Goal: Find specific page/section: Find specific page/section

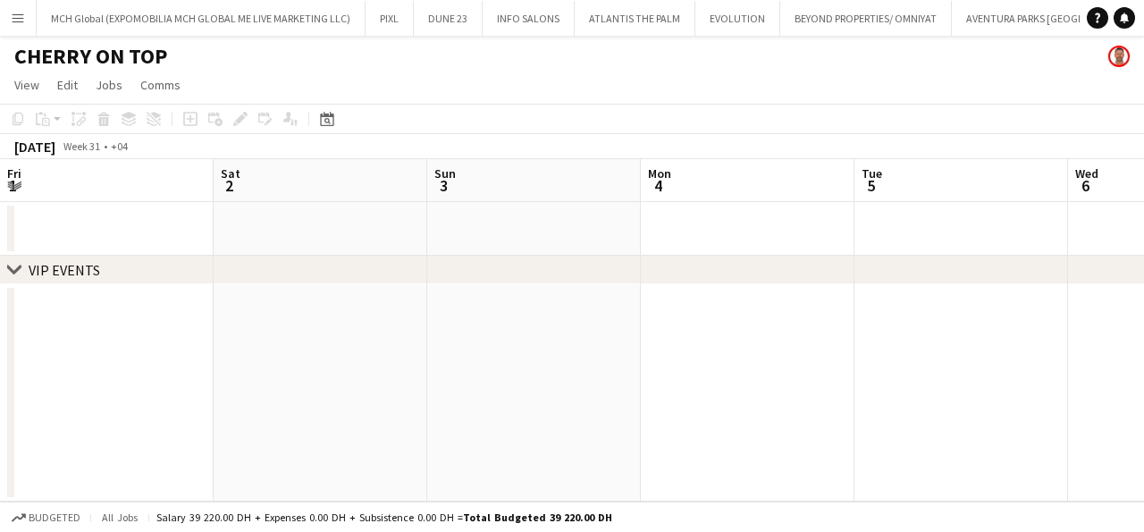
scroll to position [0, 491]
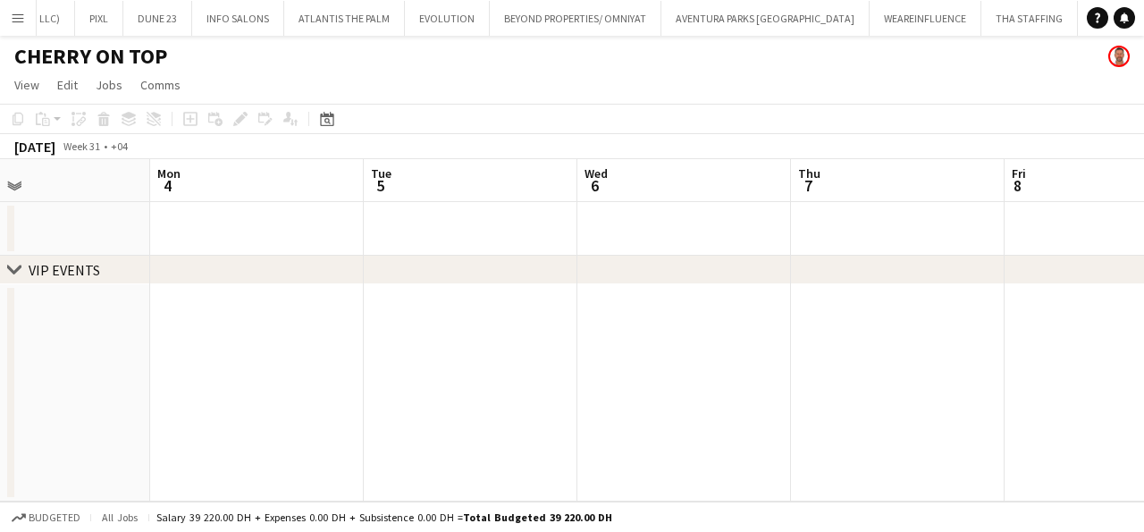
click at [18, 19] on app-icon "Menu" at bounding box center [18, 18] width 14 height 14
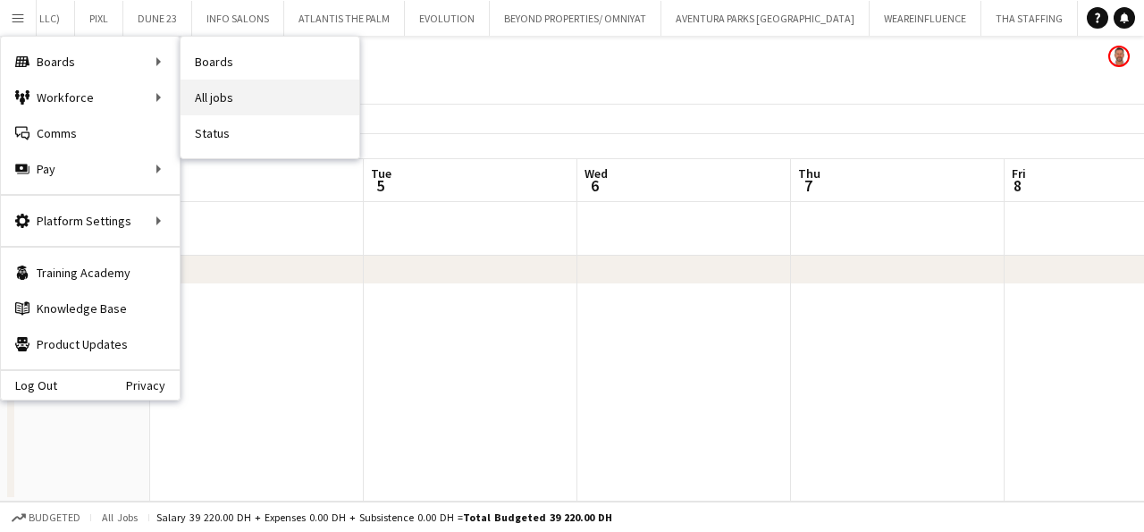
click at [216, 94] on link "All jobs" at bounding box center [270, 98] width 179 height 36
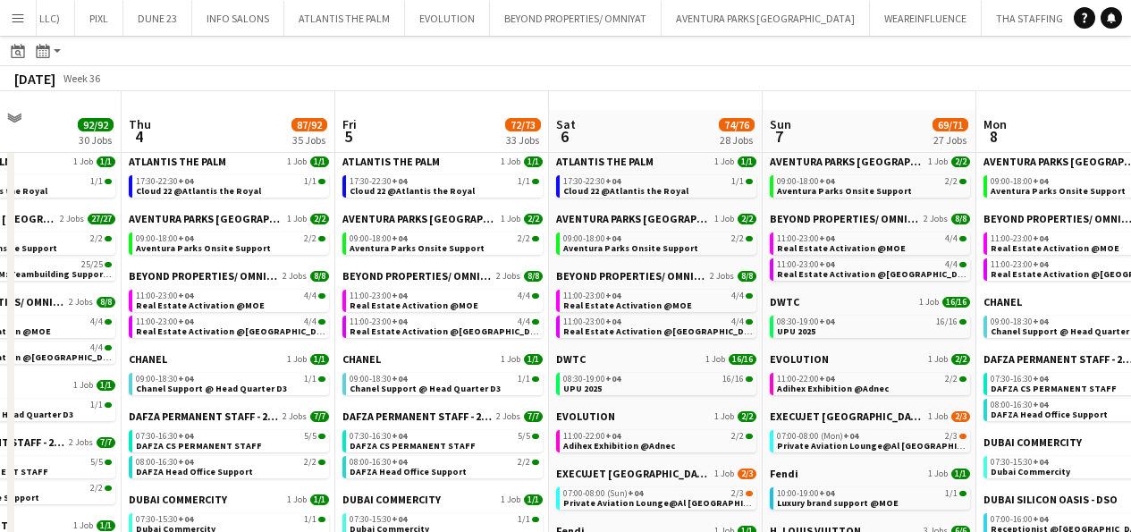
scroll to position [56, 0]
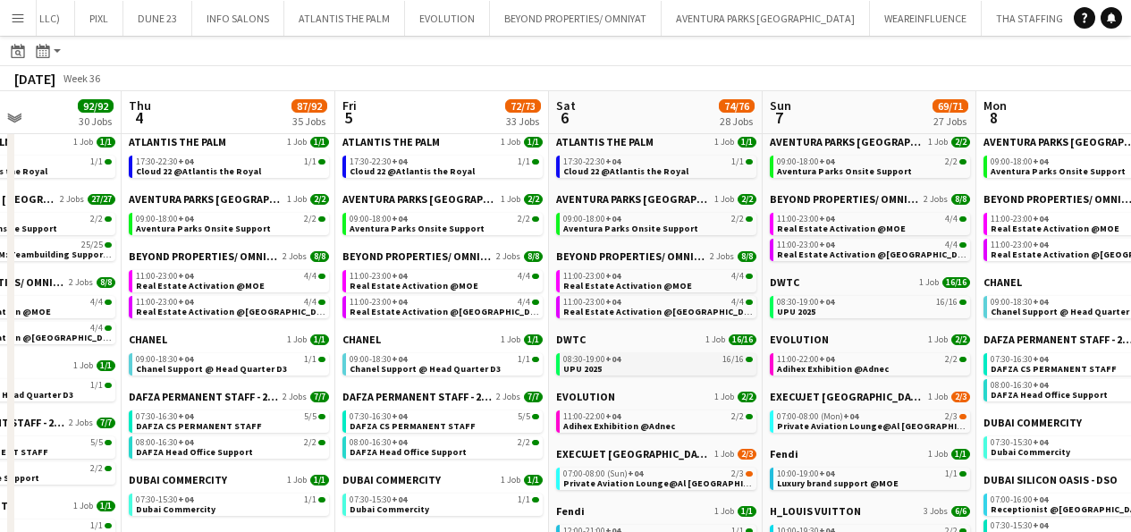
click at [646, 363] on div "08:30-19:00 +04 16/16" at bounding box center [657, 359] width 189 height 9
